Goal: Task Accomplishment & Management: Manage account settings

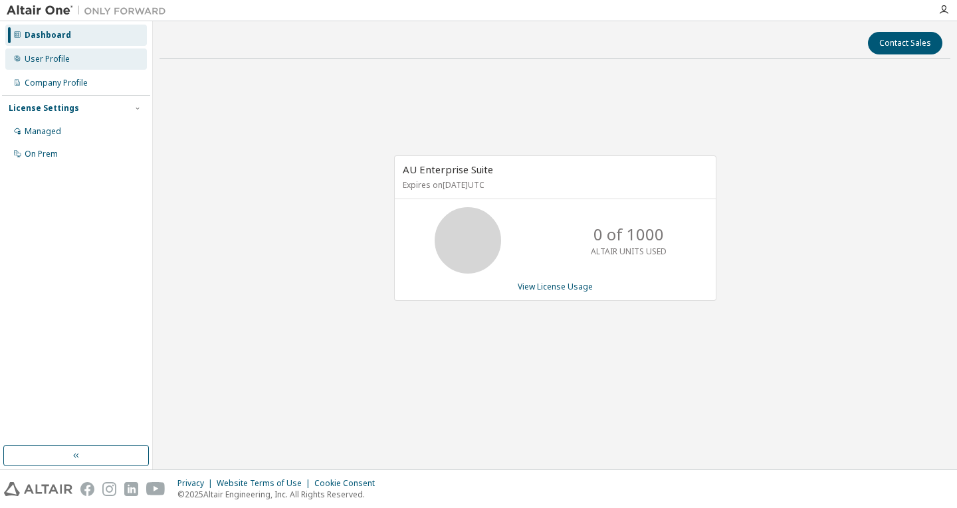
click at [87, 54] on div "User Profile" at bounding box center [76, 58] width 142 height 21
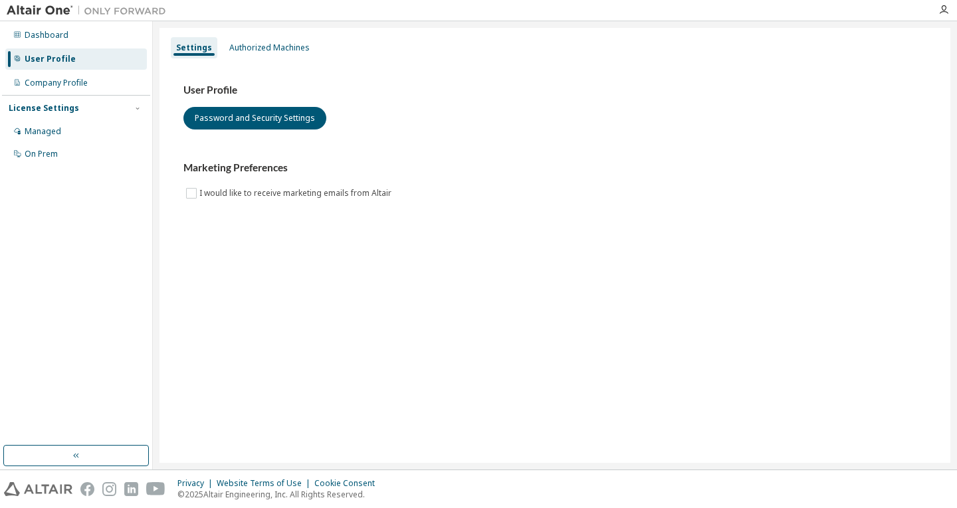
click at [45, 9] on img at bounding box center [90, 10] width 166 height 13
click at [66, 37] on div "Dashboard" at bounding box center [76, 35] width 142 height 21
